Goal: Task Accomplishment & Management: Manage account settings

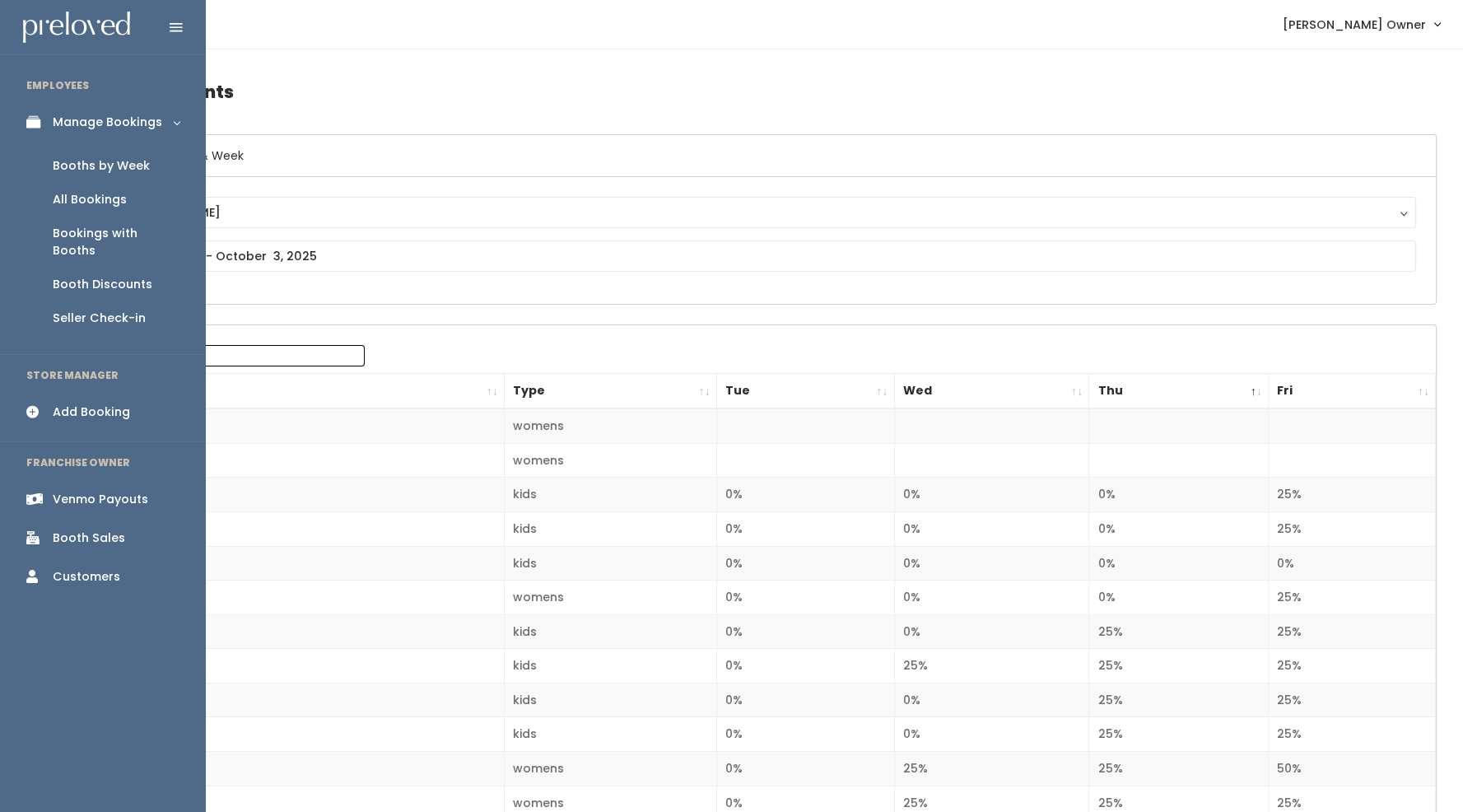
click at [82, 276] on div "Booth Discounts" at bounding box center [103, 284] width 100 height 18
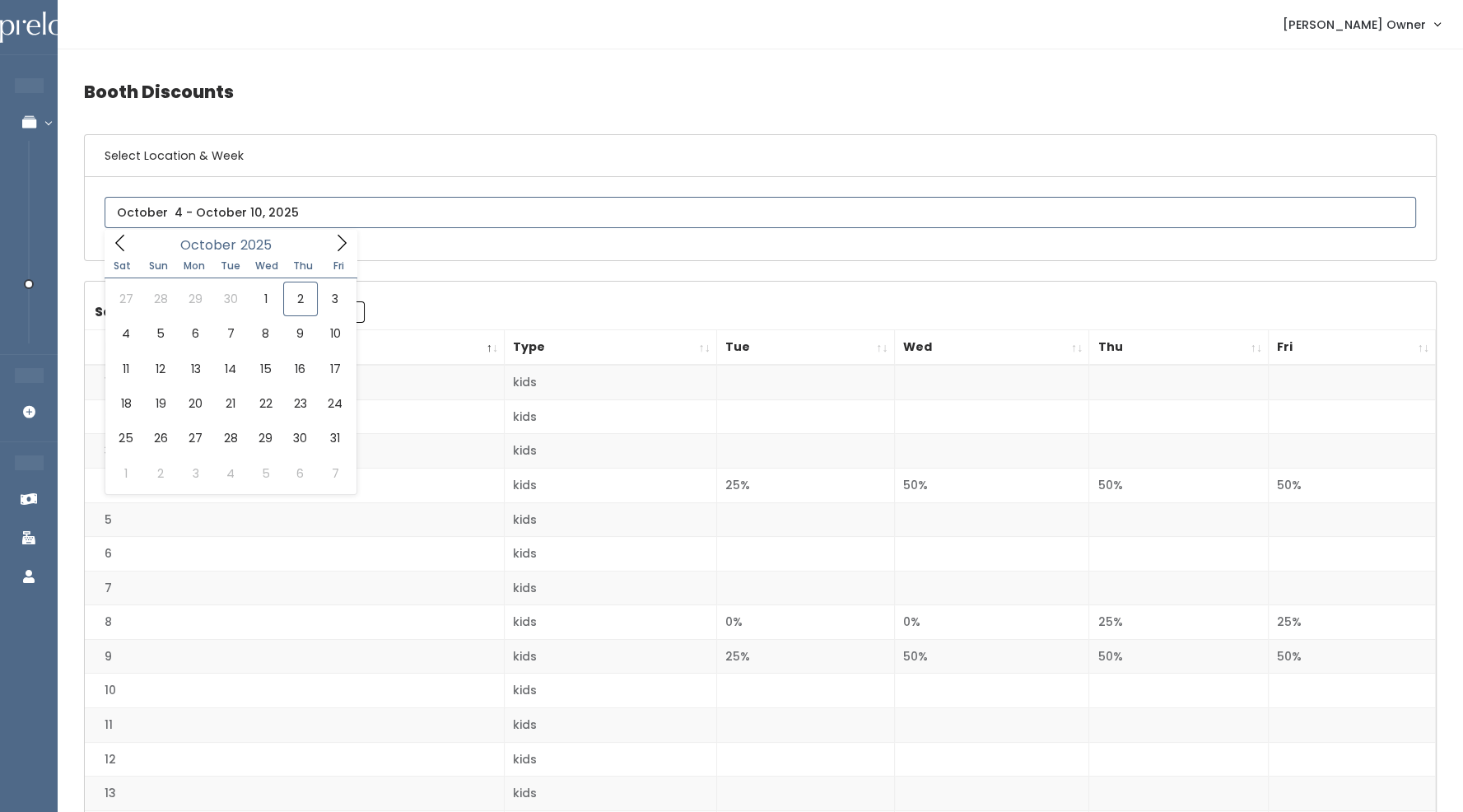
click at [252, 212] on input "text" at bounding box center [760, 212] width 1312 height 31
type input "September 27 to October 3"
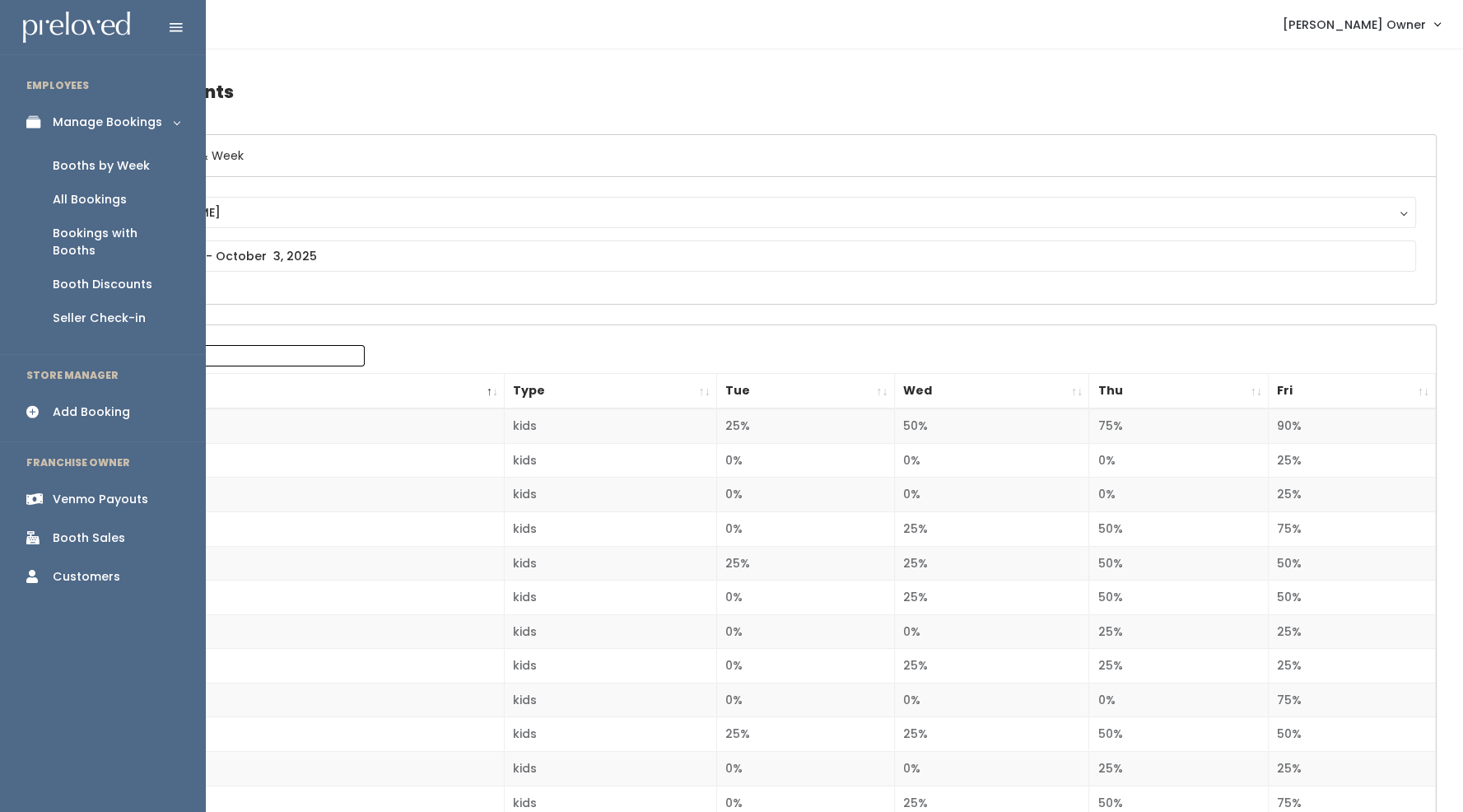
click at [82, 491] on div "Venmo Payouts" at bounding box center [101, 499] width 96 height 18
click at [88, 530] on div "Booth Sales" at bounding box center [89, 538] width 72 height 18
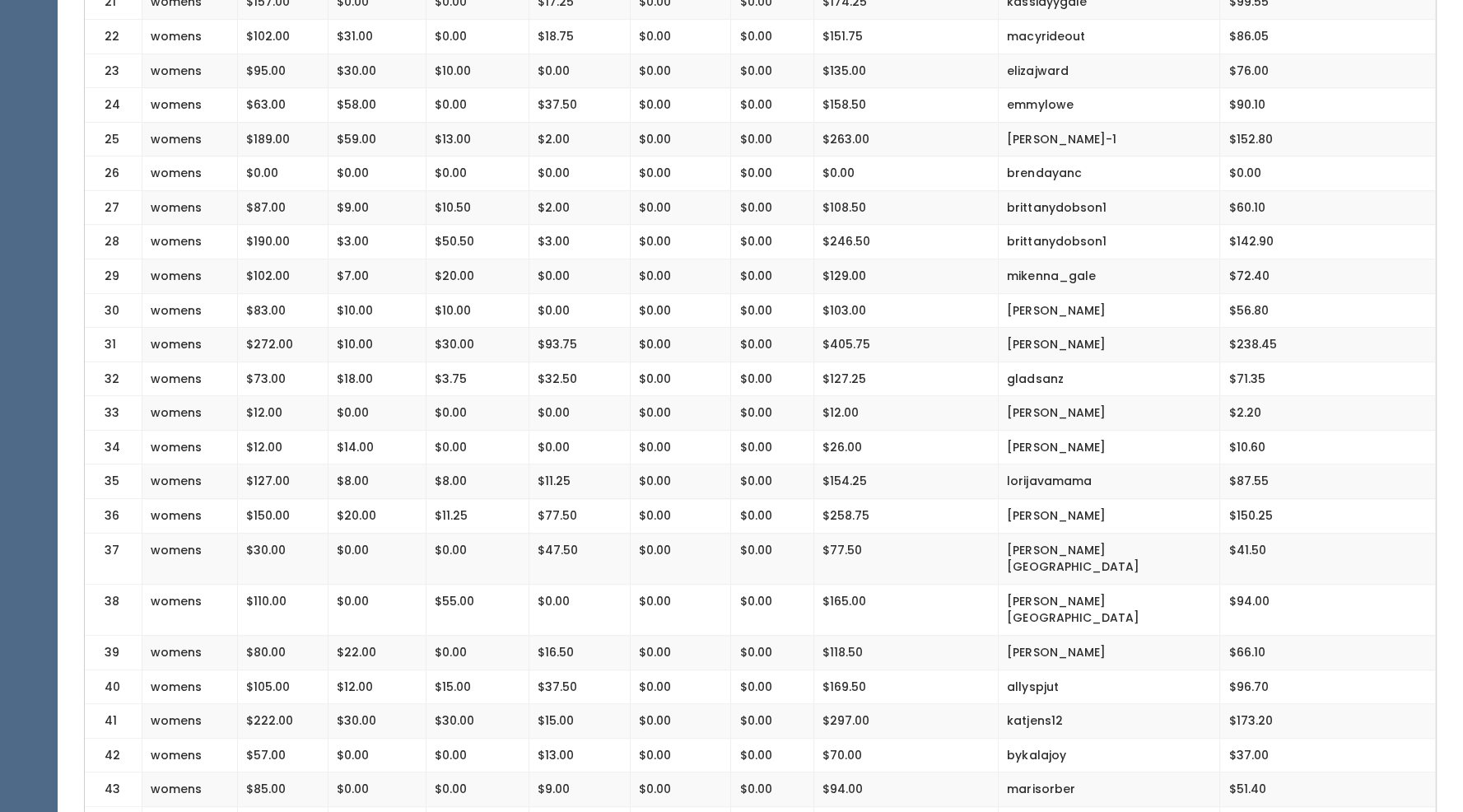
scroll to position [1687, 0]
